Goal: Task Accomplishment & Management: Manage account settings

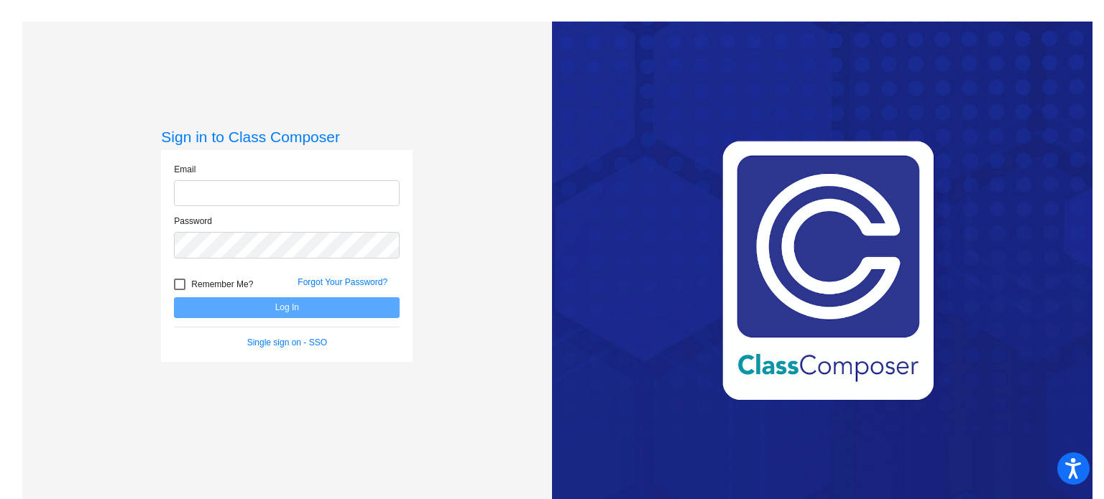
type input "[EMAIL_ADDRESS][DOMAIN_NAME]"
click at [284, 305] on button "Log In" at bounding box center [287, 308] width 226 height 21
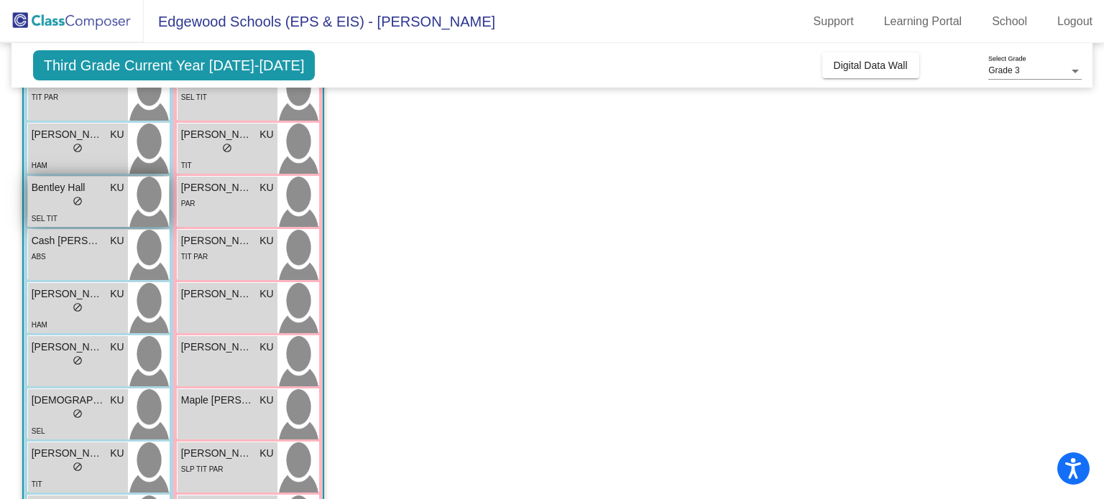
scroll to position [157, 0]
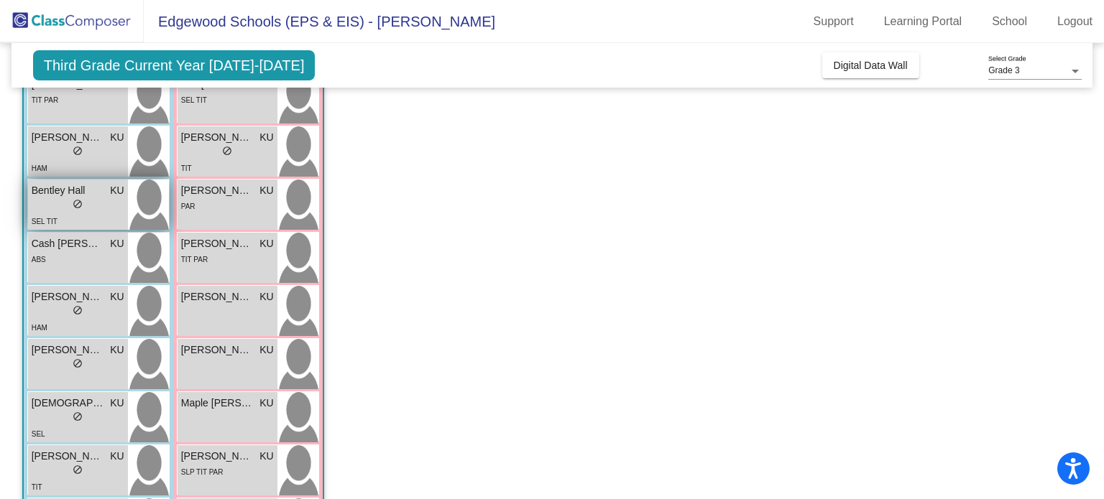
click at [86, 192] on span "Bentley Hall" at bounding box center [68, 190] width 72 height 15
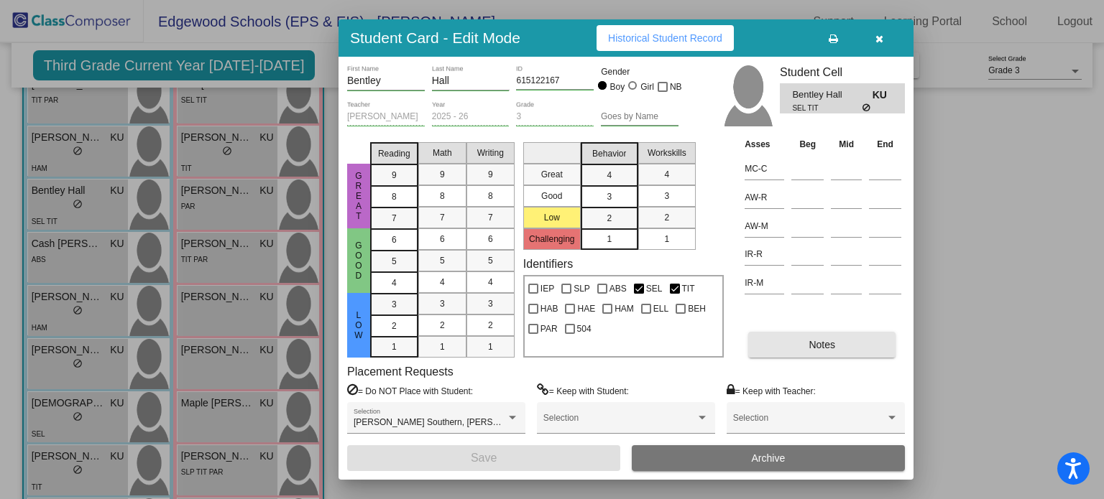
click at [836, 349] on button "Notes" at bounding box center [821, 345] width 147 height 26
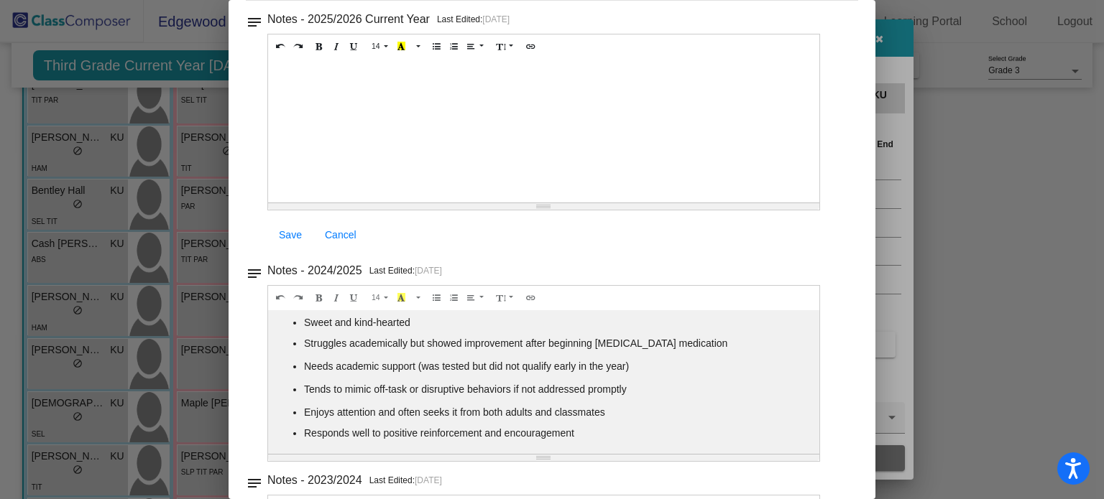
scroll to position [0, 0]
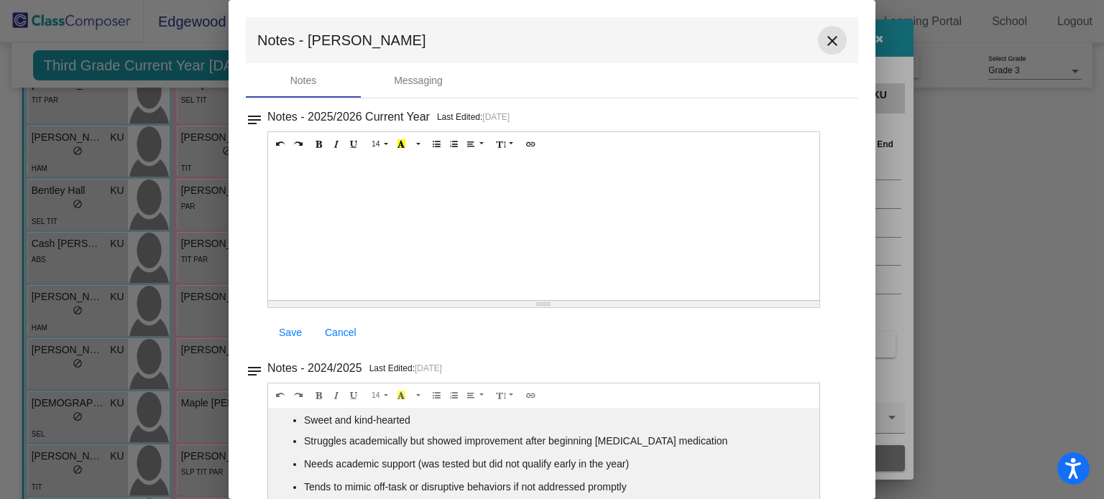
click at [824, 37] on mat-icon "close" at bounding box center [832, 40] width 17 height 17
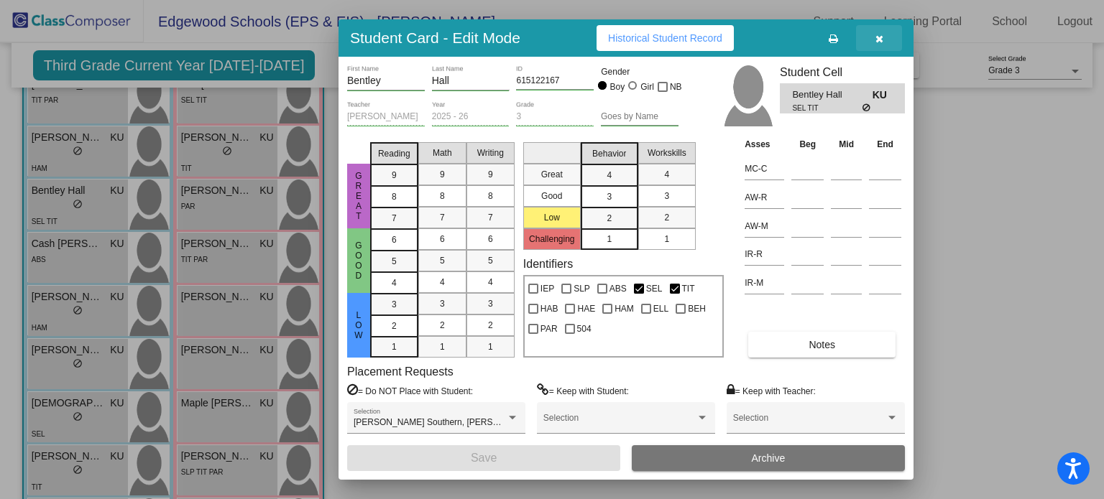
click at [877, 40] on icon "button" at bounding box center [879, 39] width 8 height 10
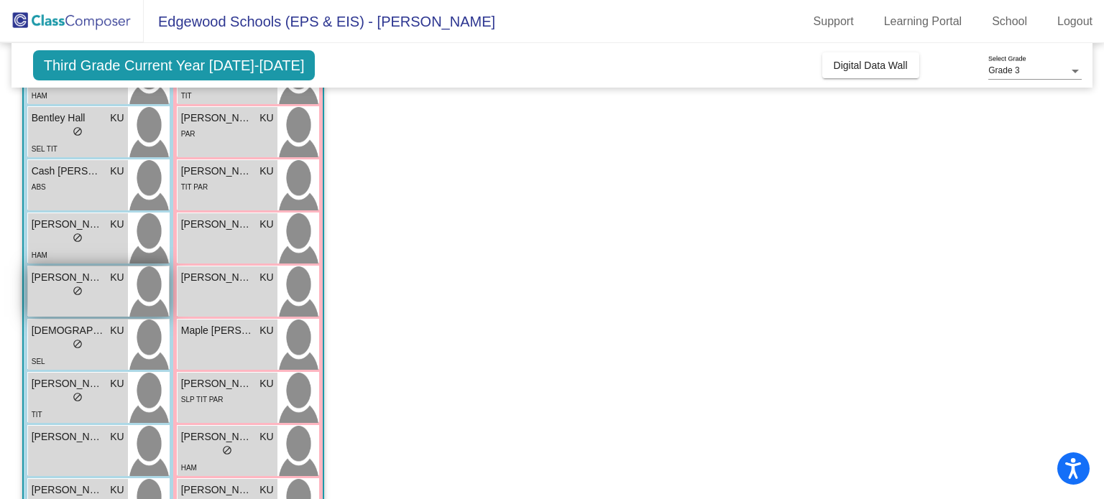
scroll to position [235, 0]
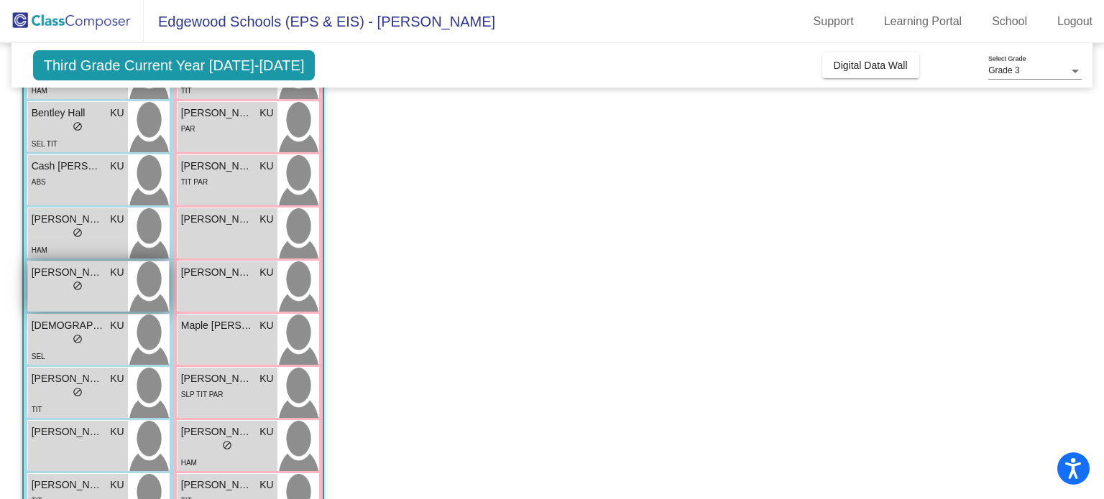
click at [80, 281] on span "do_not_disturb_alt" at bounding box center [78, 286] width 10 height 10
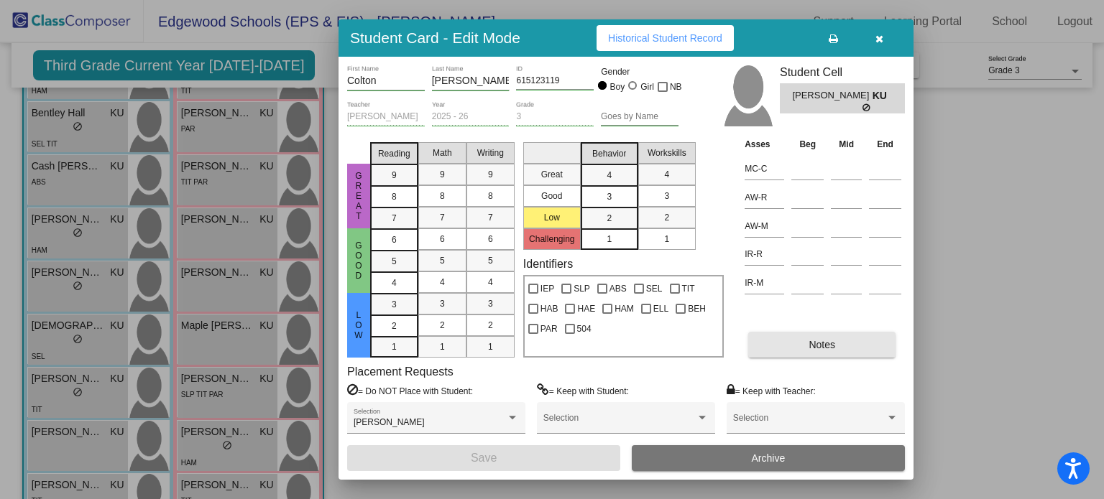
click at [829, 341] on span "Notes" at bounding box center [821, 344] width 27 height 11
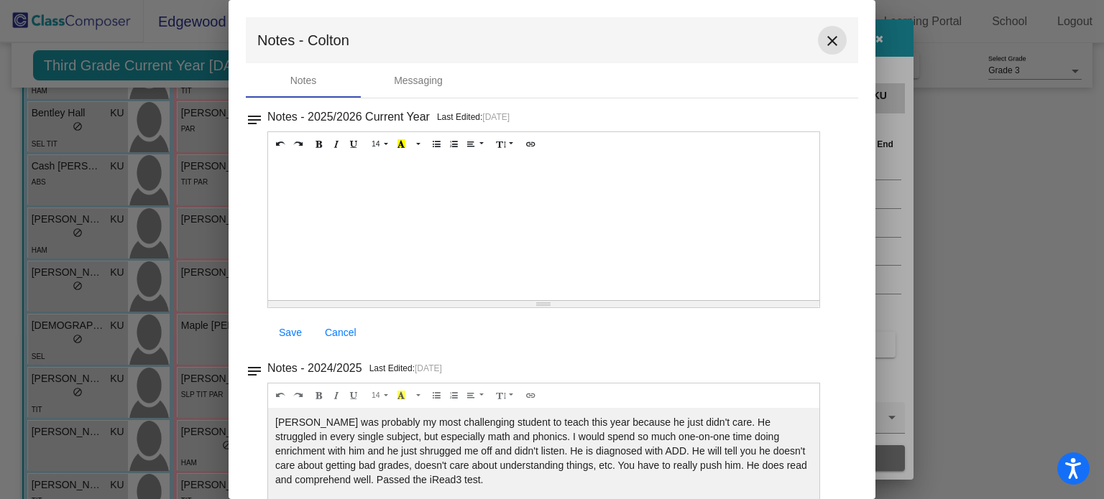
click at [824, 39] on mat-icon "close" at bounding box center [832, 40] width 17 height 17
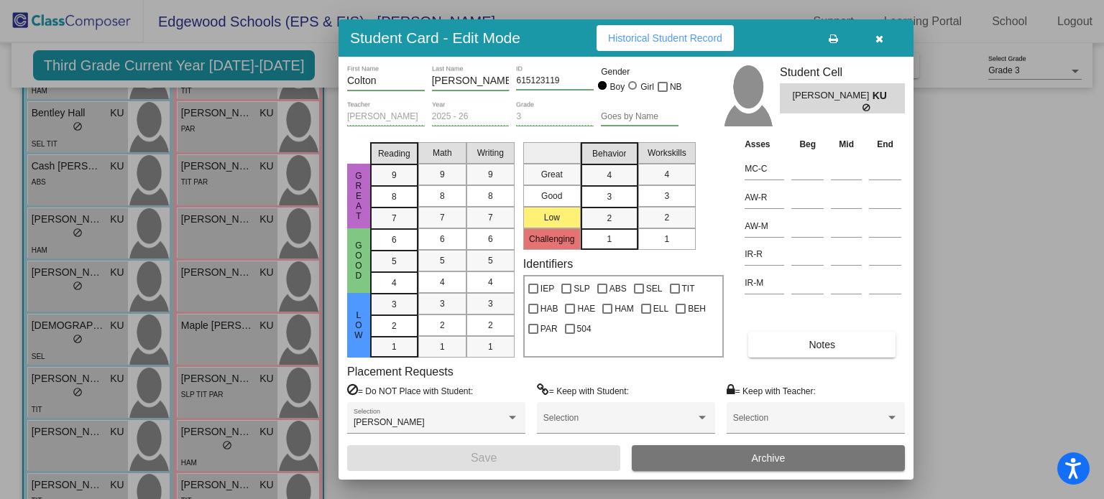
click at [882, 29] on button "button" at bounding box center [879, 38] width 46 height 26
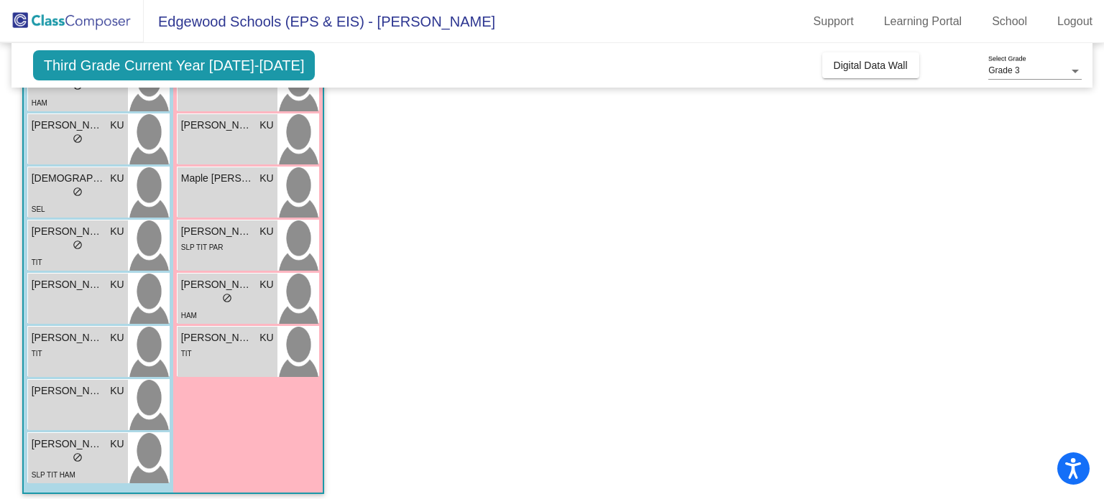
scroll to position [391, 0]
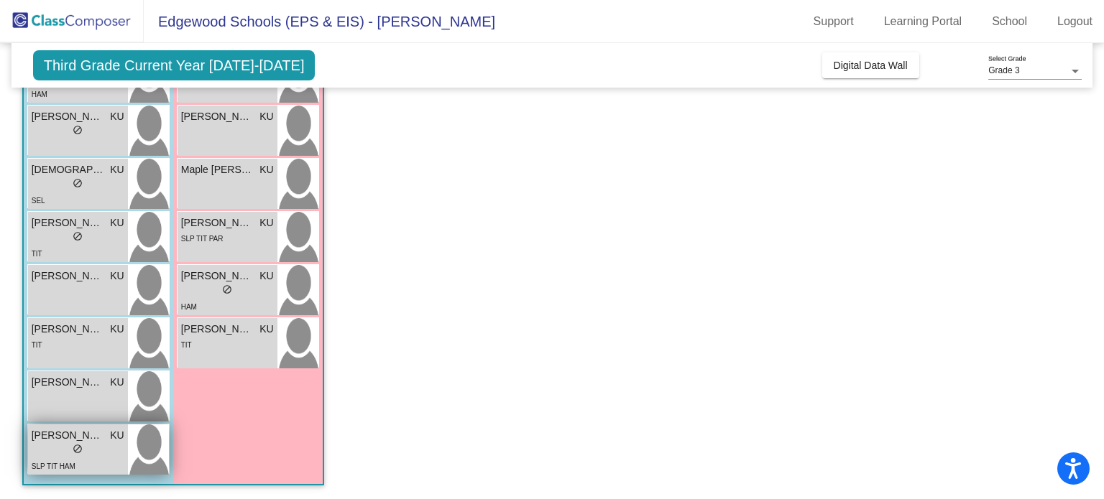
click at [96, 443] on div "lock do_not_disturb_alt" at bounding box center [78, 450] width 93 height 15
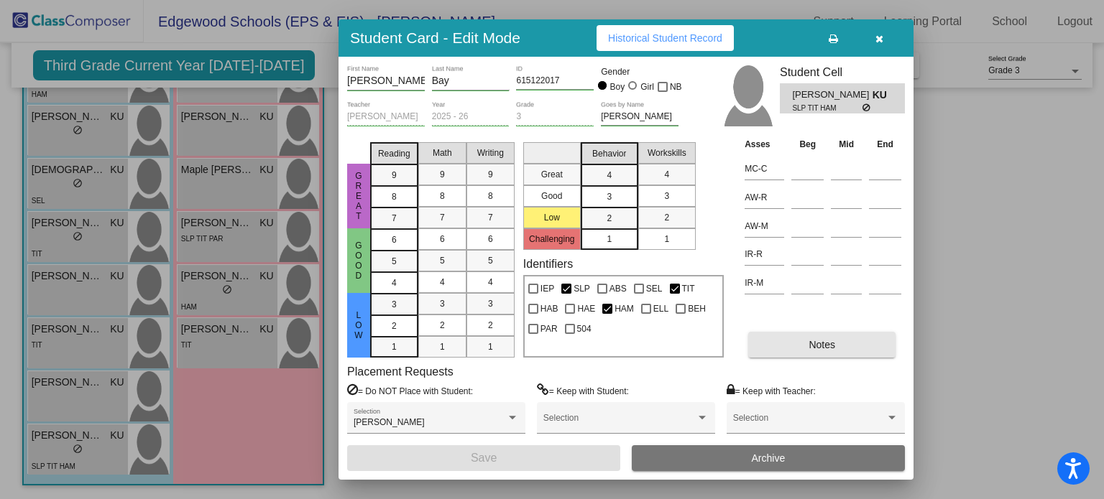
click at [816, 341] on span "Notes" at bounding box center [821, 344] width 27 height 11
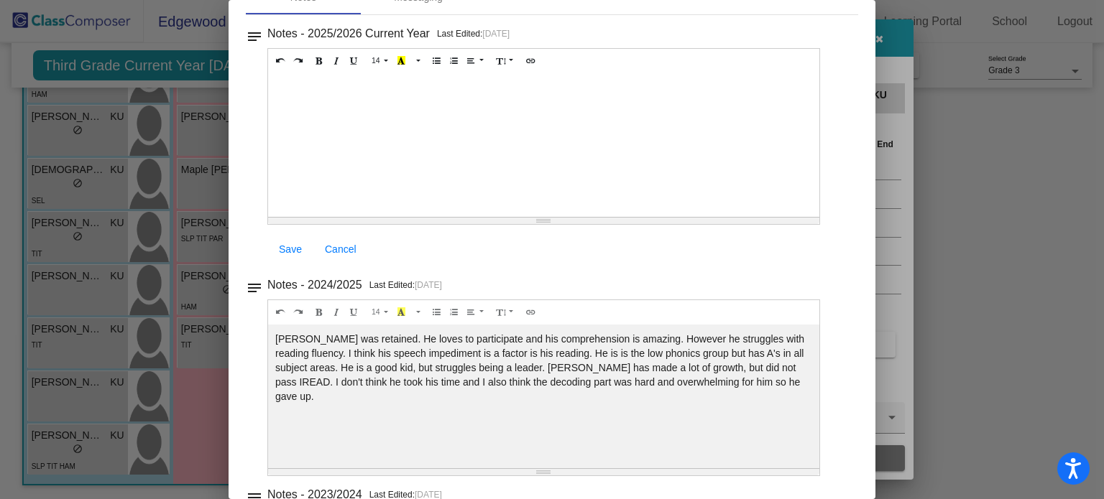
scroll to position [0, 0]
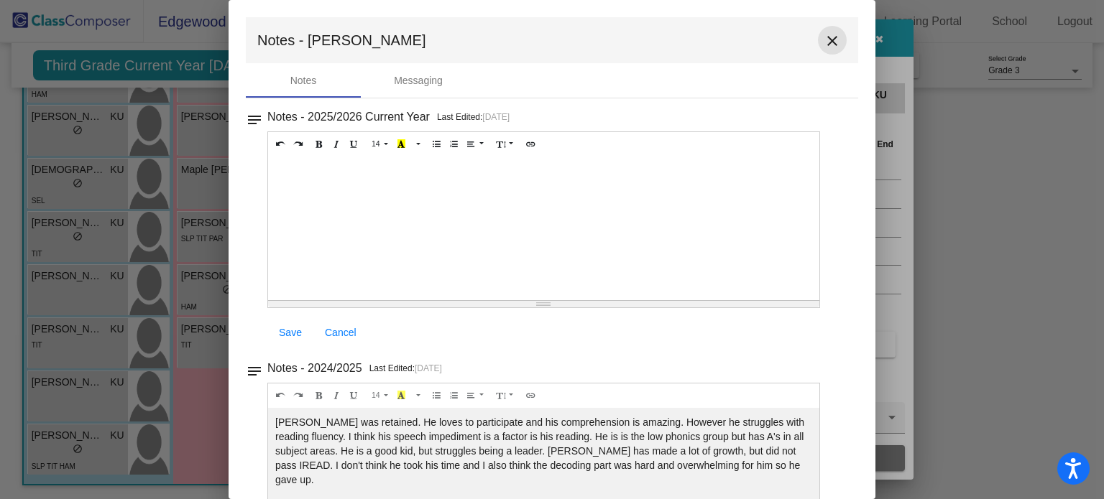
click at [826, 34] on mat-icon "close" at bounding box center [832, 40] width 17 height 17
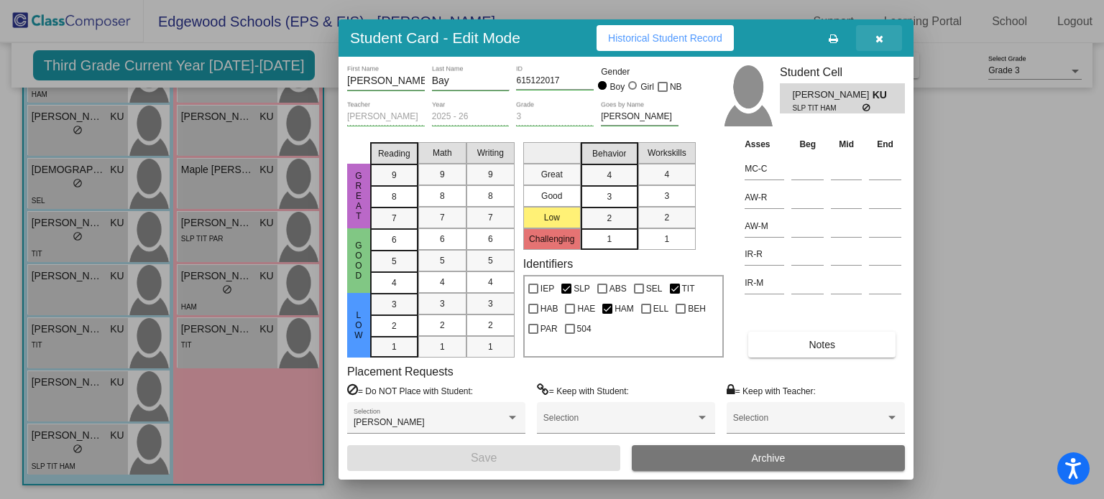
click at [885, 33] on button "button" at bounding box center [879, 38] width 46 height 26
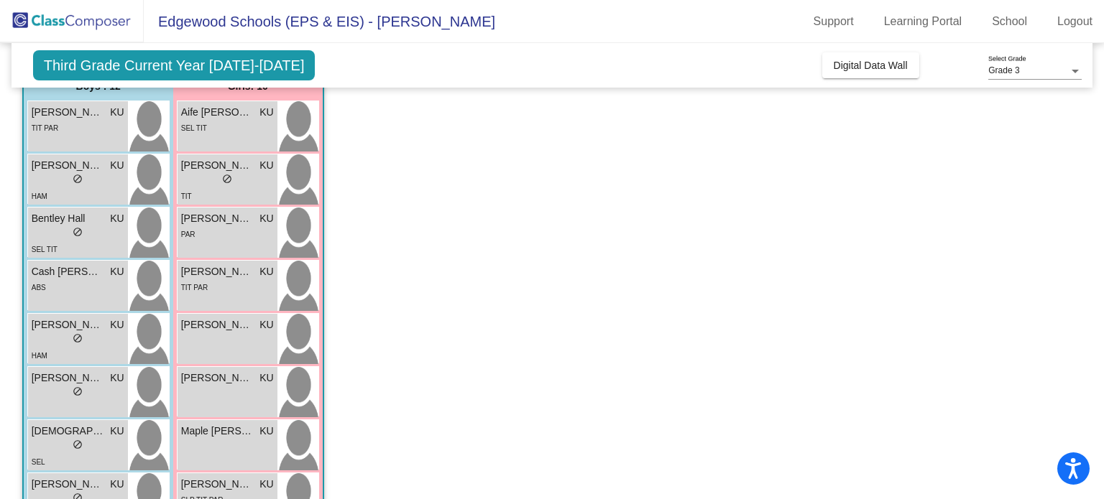
scroll to position [126, 0]
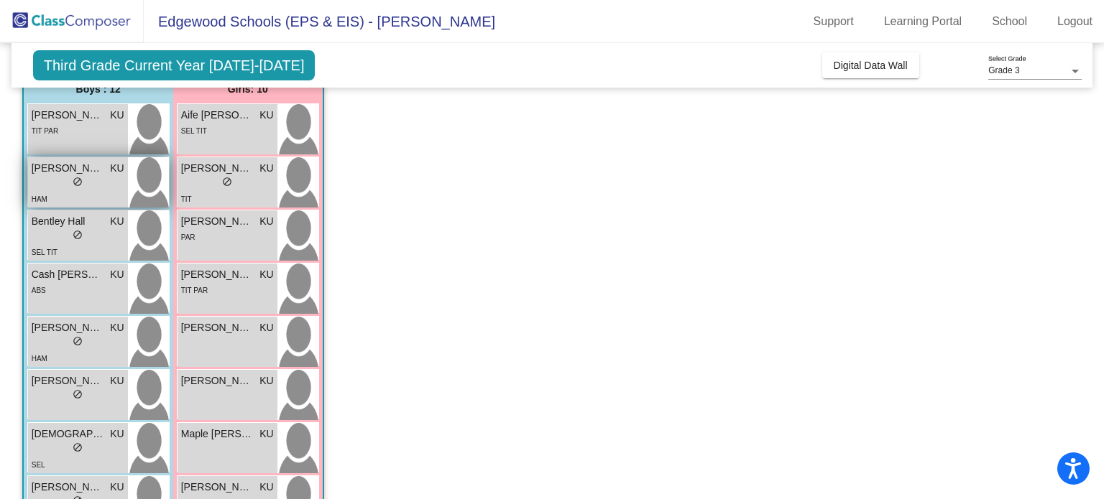
click at [111, 183] on div "lock do_not_disturb_alt" at bounding box center [78, 183] width 93 height 15
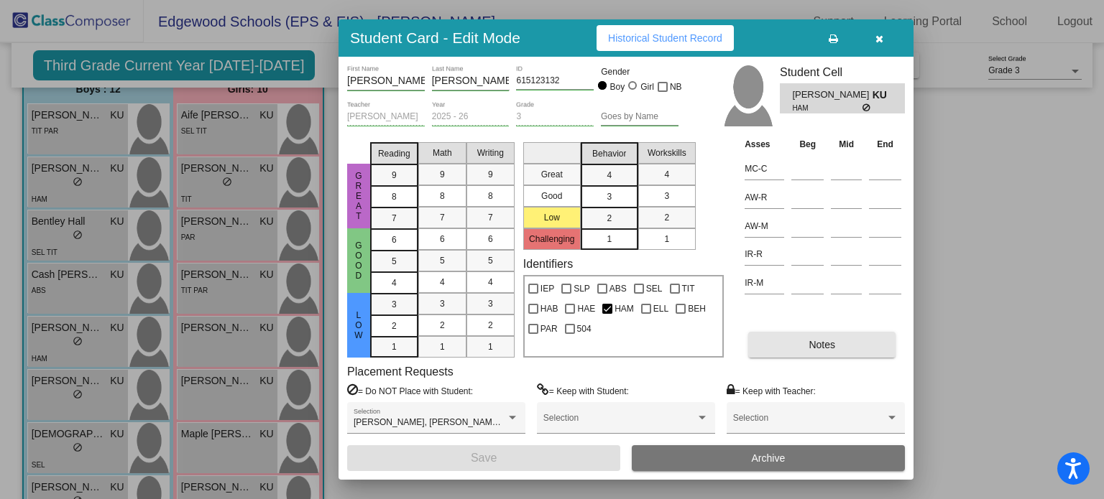
click at [854, 344] on button "Notes" at bounding box center [821, 345] width 147 height 26
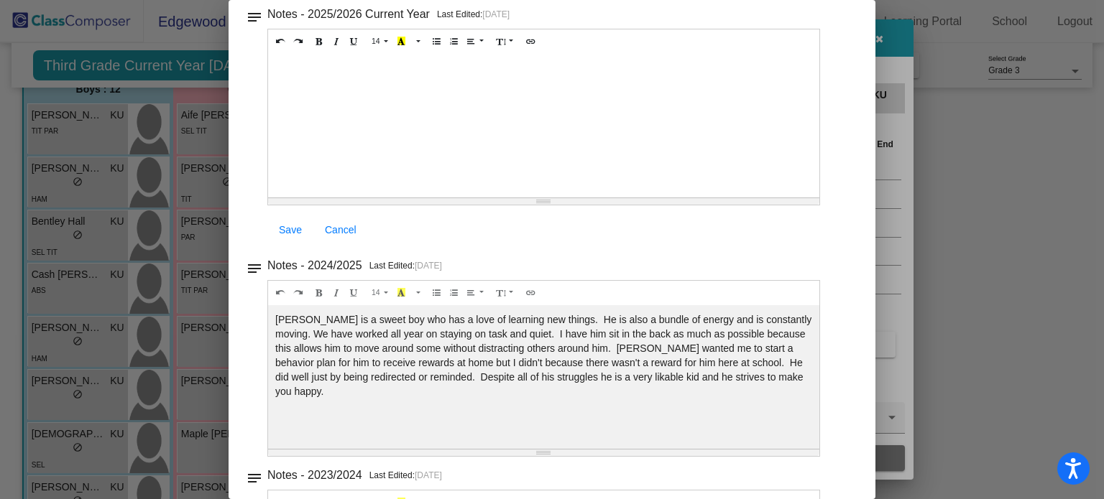
scroll to position [0, 0]
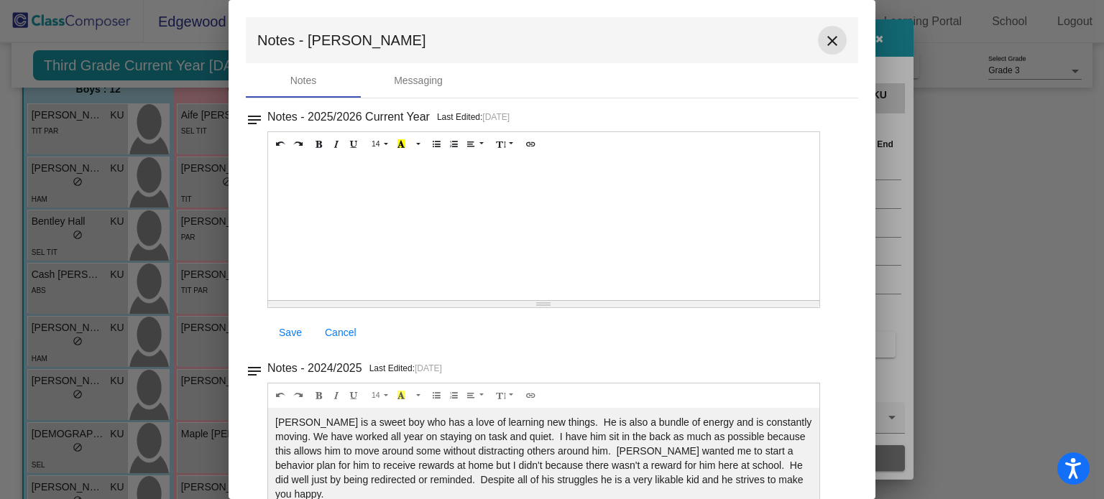
click at [834, 40] on button "close" at bounding box center [832, 40] width 29 height 29
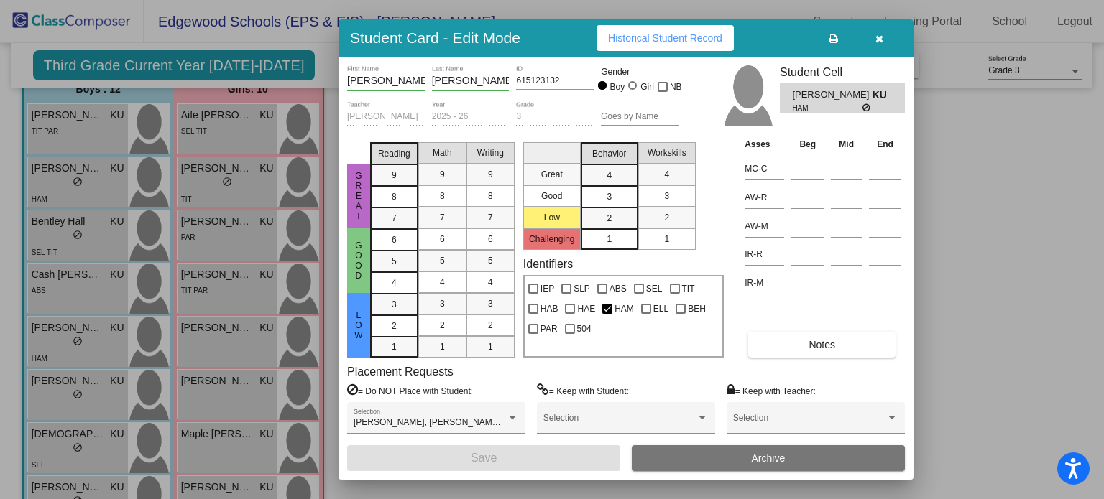
click at [84, 286] on div at bounding box center [552, 249] width 1104 height 499
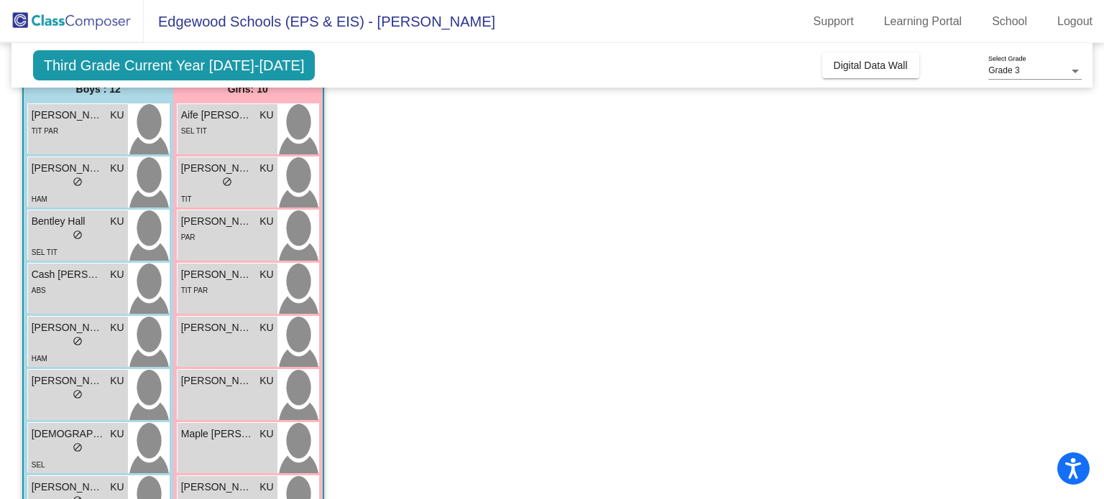
click at [84, 286] on div "ABS" at bounding box center [78, 289] width 93 height 15
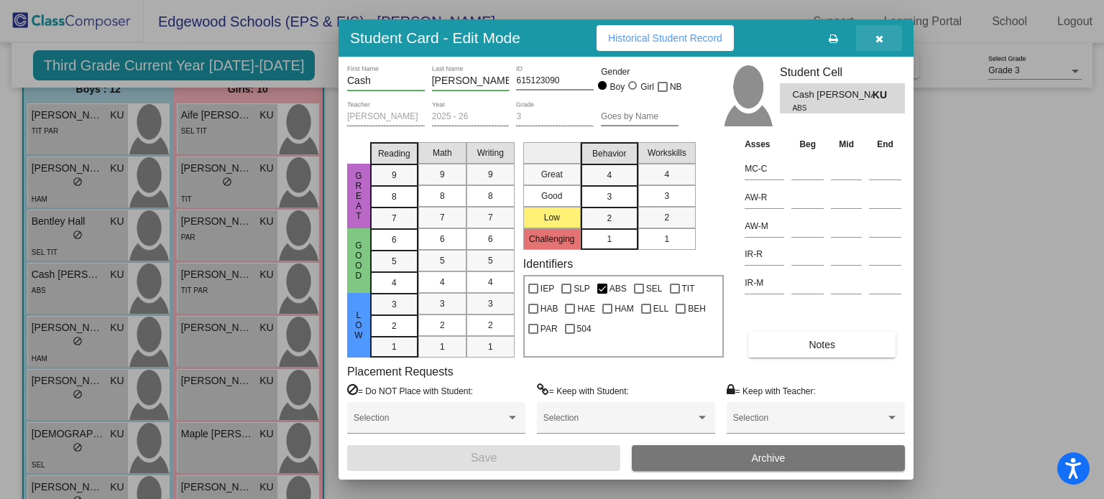
click at [877, 34] on icon "button" at bounding box center [879, 39] width 8 height 10
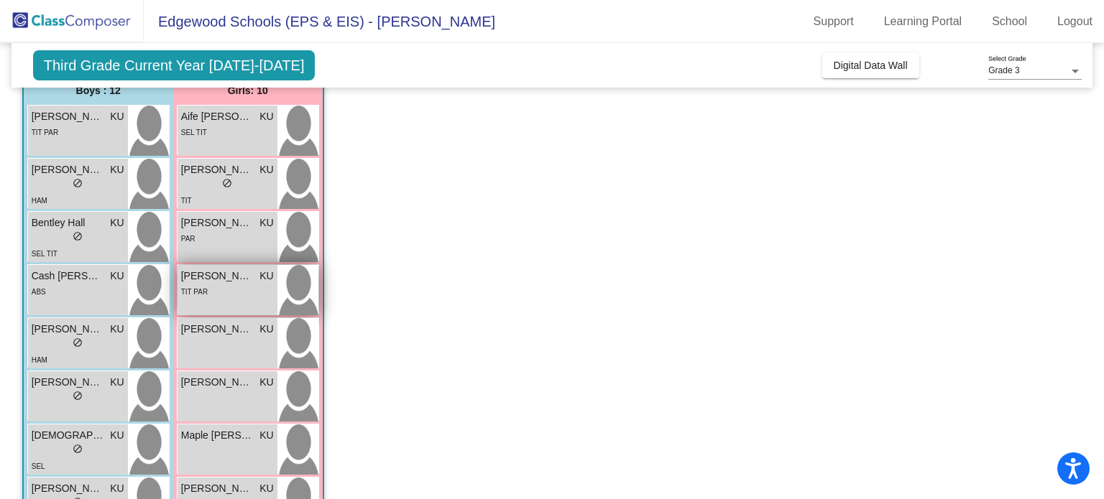
scroll to position [120, 0]
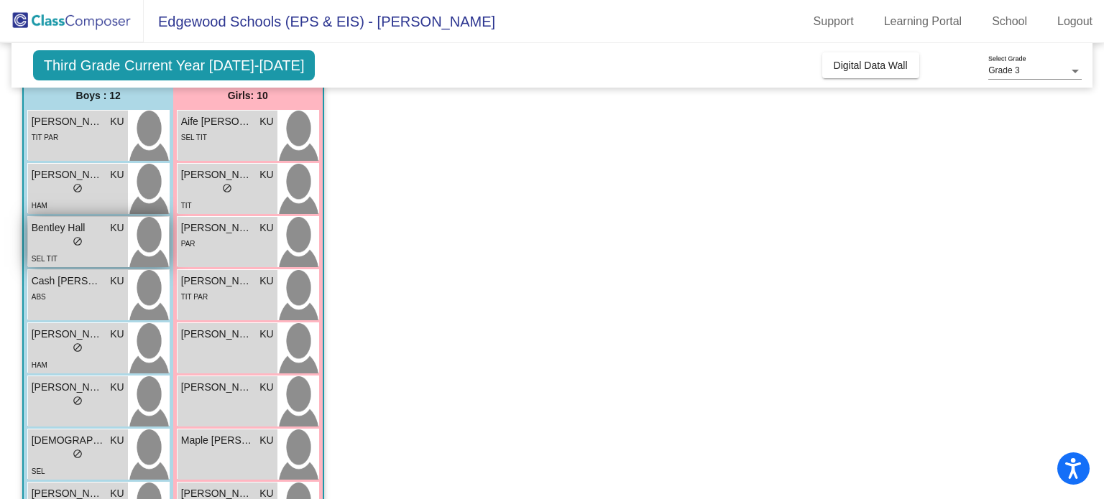
click at [95, 252] on div "SEL TIT" at bounding box center [78, 258] width 93 height 15
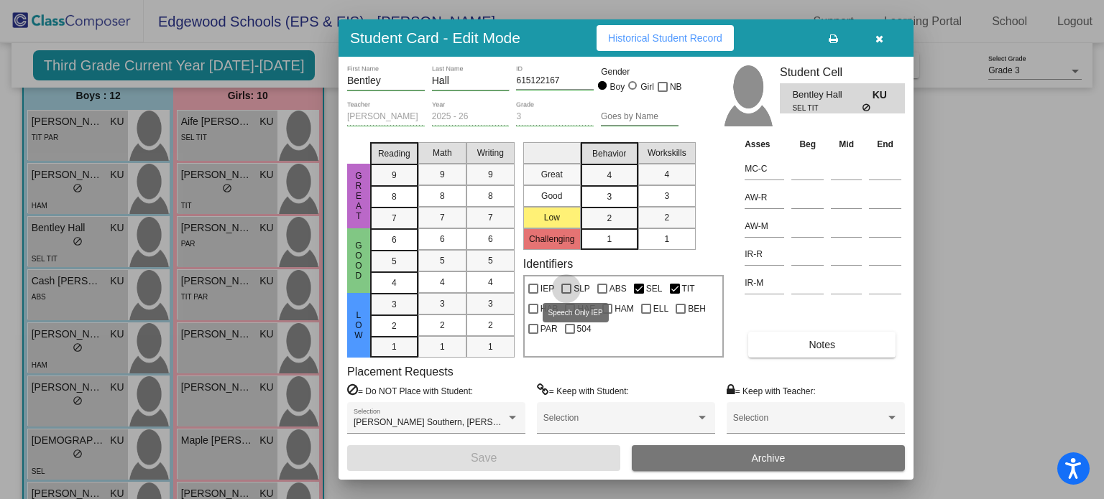
click at [562, 287] on div at bounding box center [566, 289] width 10 height 10
click at [566, 294] on input "SLP" at bounding box center [566, 294] width 1 height 1
checkbox input "true"
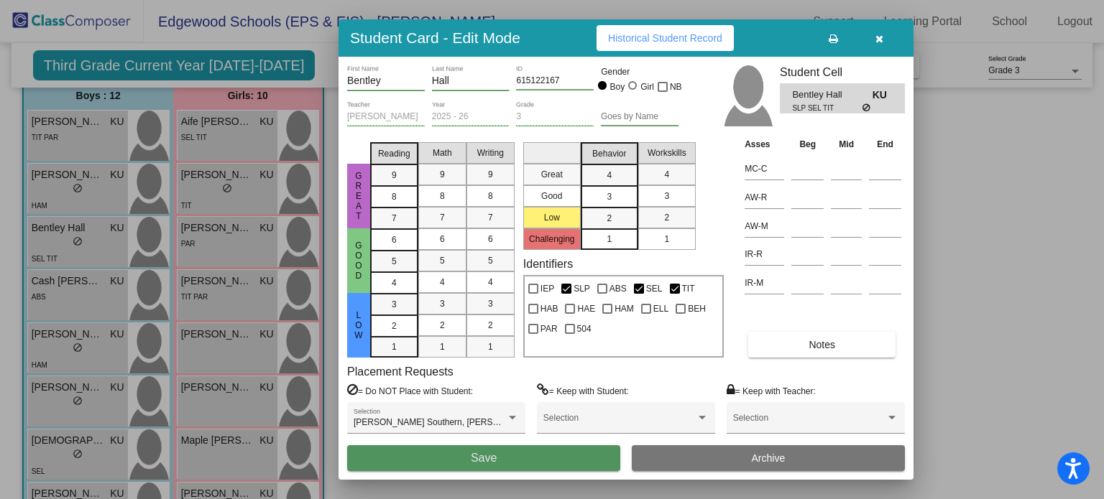
click at [530, 453] on button "Save" at bounding box center [483, 459] width 273 height 26
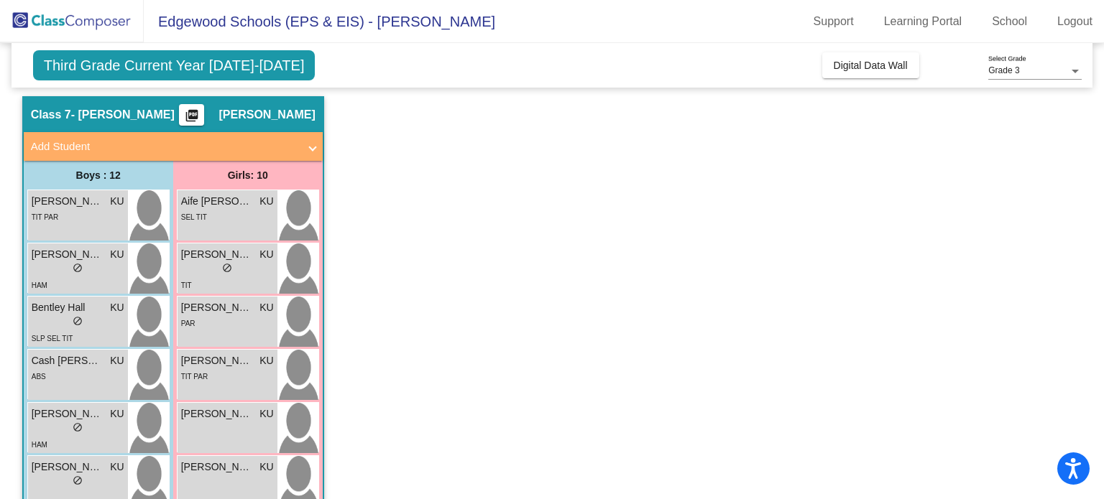
scroll to position [0, 0]
